Goal: Navigation & Orientation: Go to known website

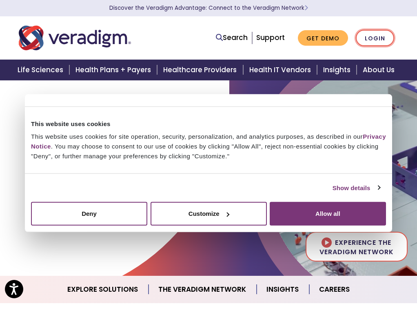
click at [388, 39] on link "Login" at bounding box center [375, 38] width 38 height 17
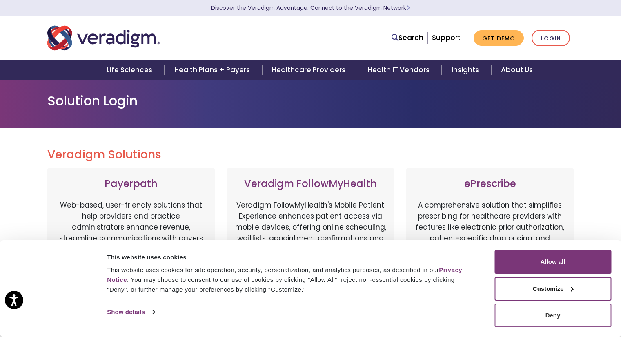
click at [417, 318] on button "Deny" at bounding box center [552, 315] width 117 height 24
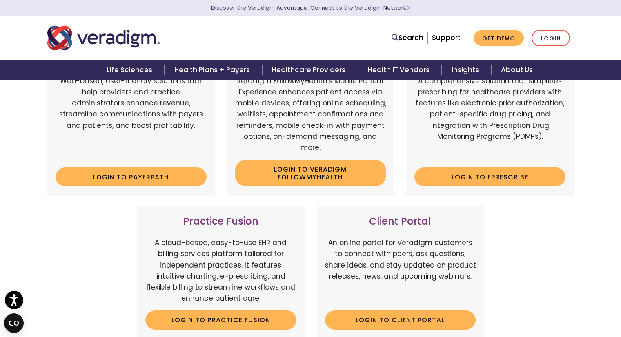
scroll to position [240, 0]
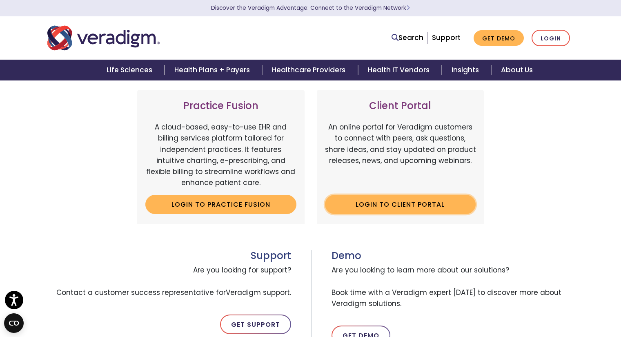
click at [352, 202] on link "Login to Client Portal" at bounding box center [400, 204] width 151 height 19
